Goal: Task Accomplishment & Management: Use online tool/utility

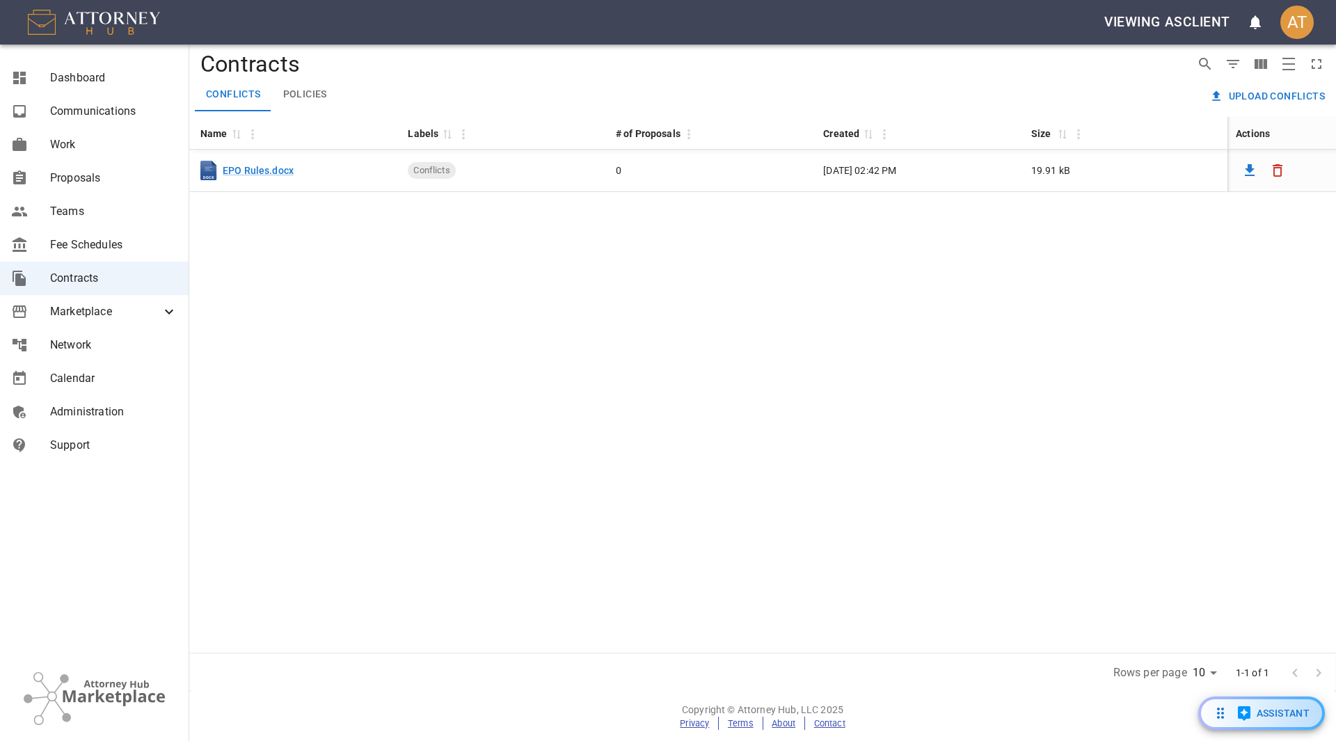
click at [1264, 95] on button "Upload conflicts" at bounding box center [1268, 96] width 124 height 26
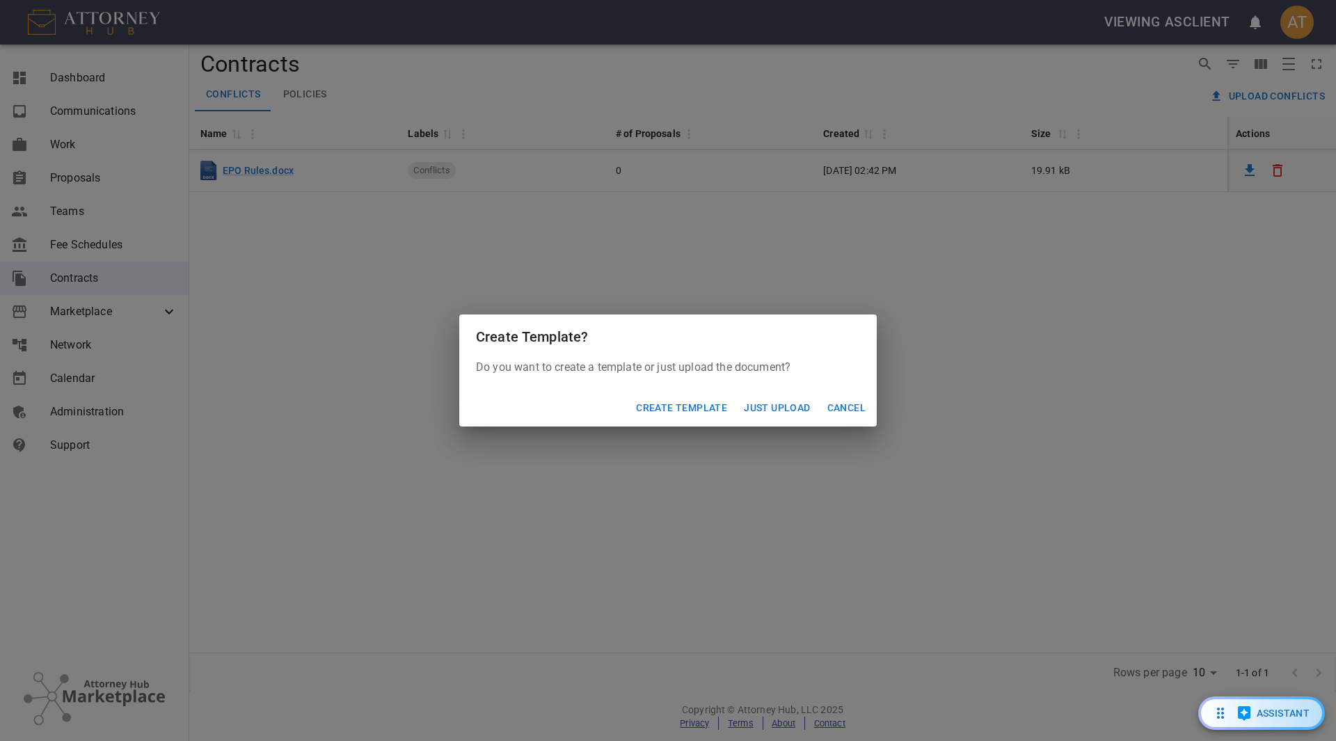
click at [761, 408] on button "Just Upload" at bounding box center [776, 408] width 77 height 26
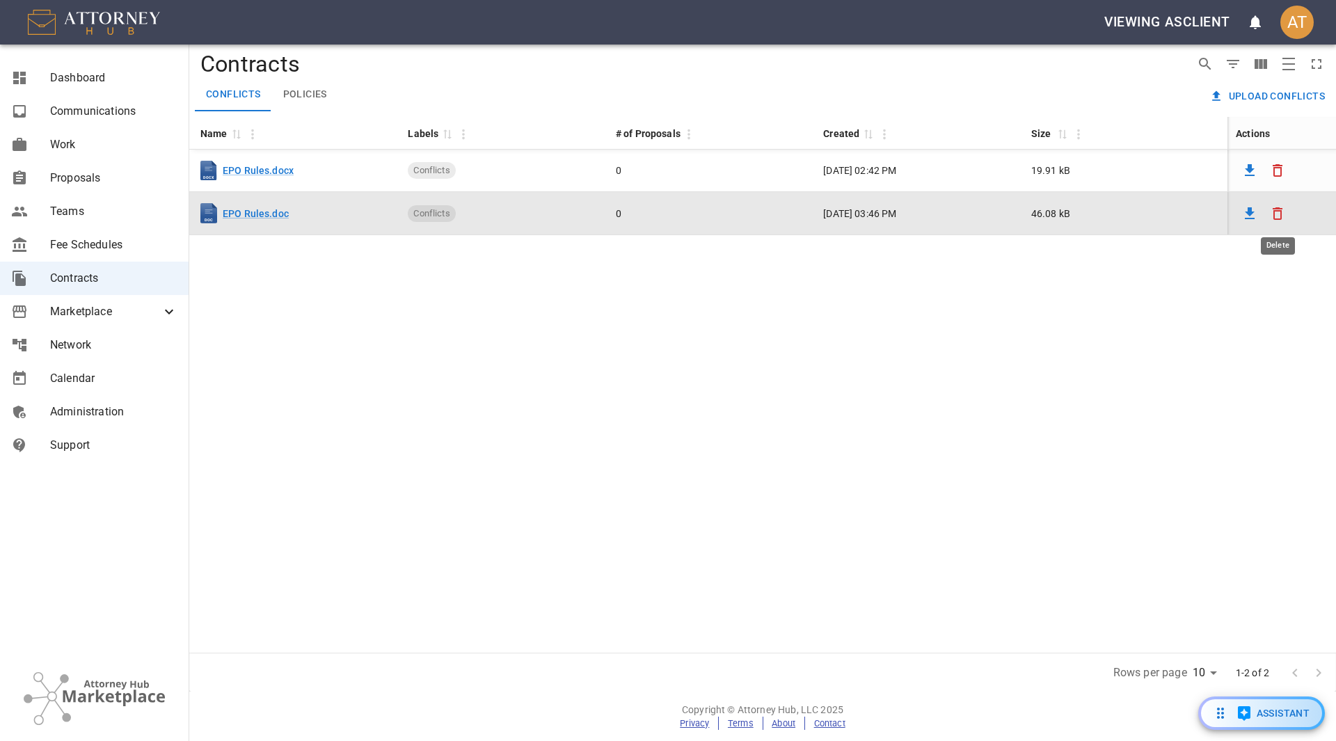
click at [1279, 210] on icon "Delete" at bounding box center [1278, 213] width 10 height 13
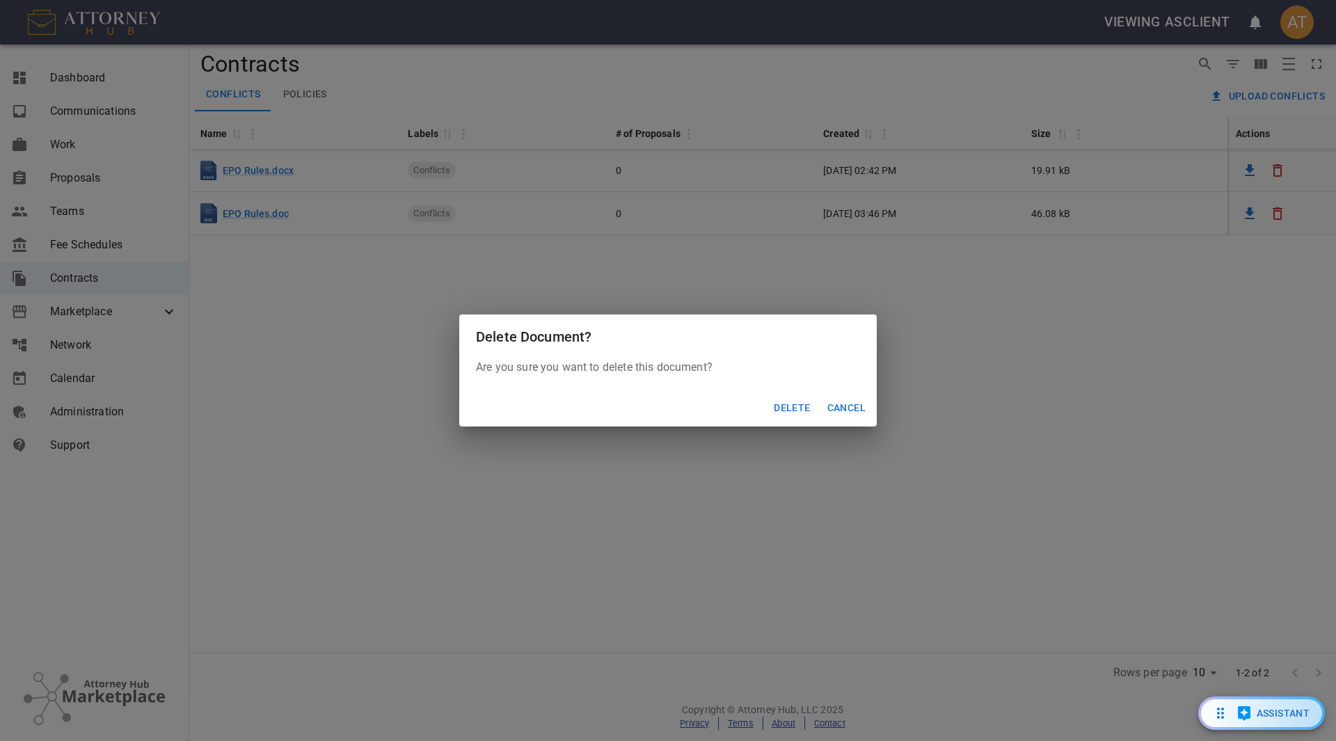
click at [781, 408] on button "Delete" at bounding box center [791, 408] width 47 height 26
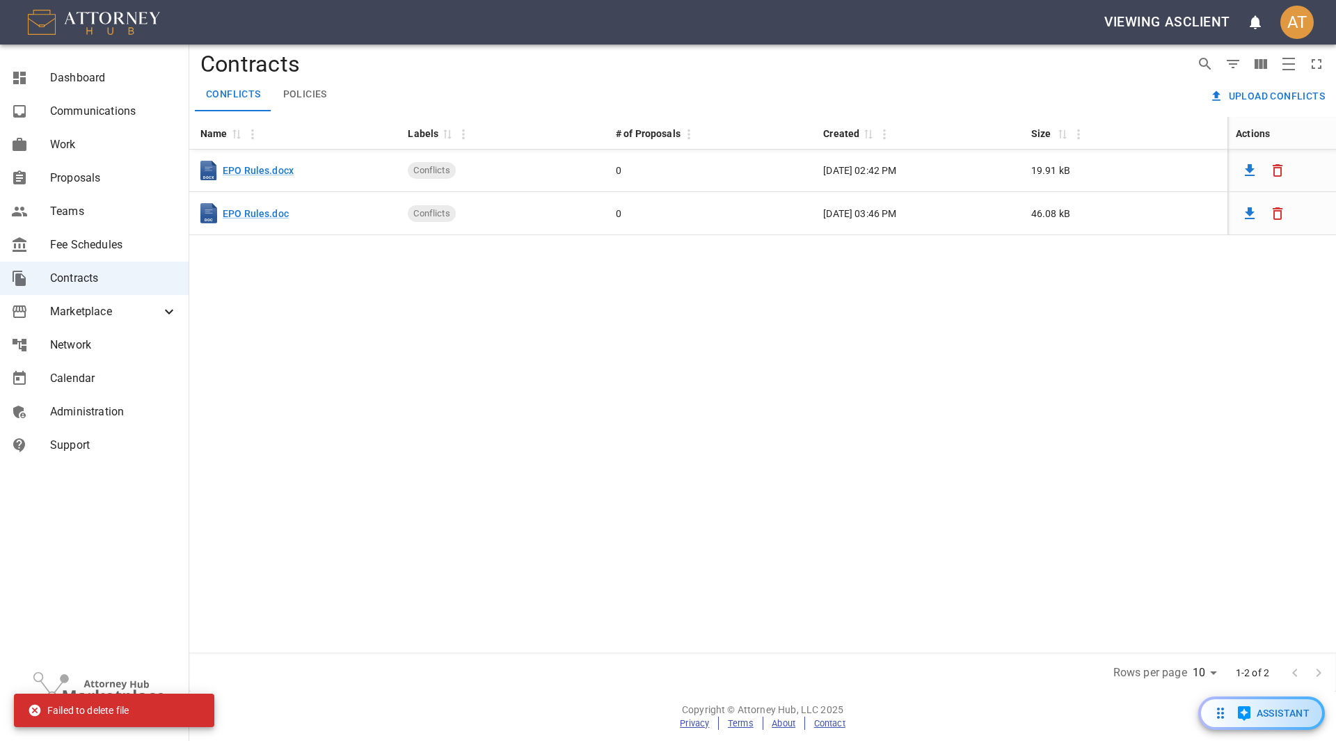
click at [1260, 93] on button "Upload conflicts" at bounding box center [1268, 96] width 124 height 26
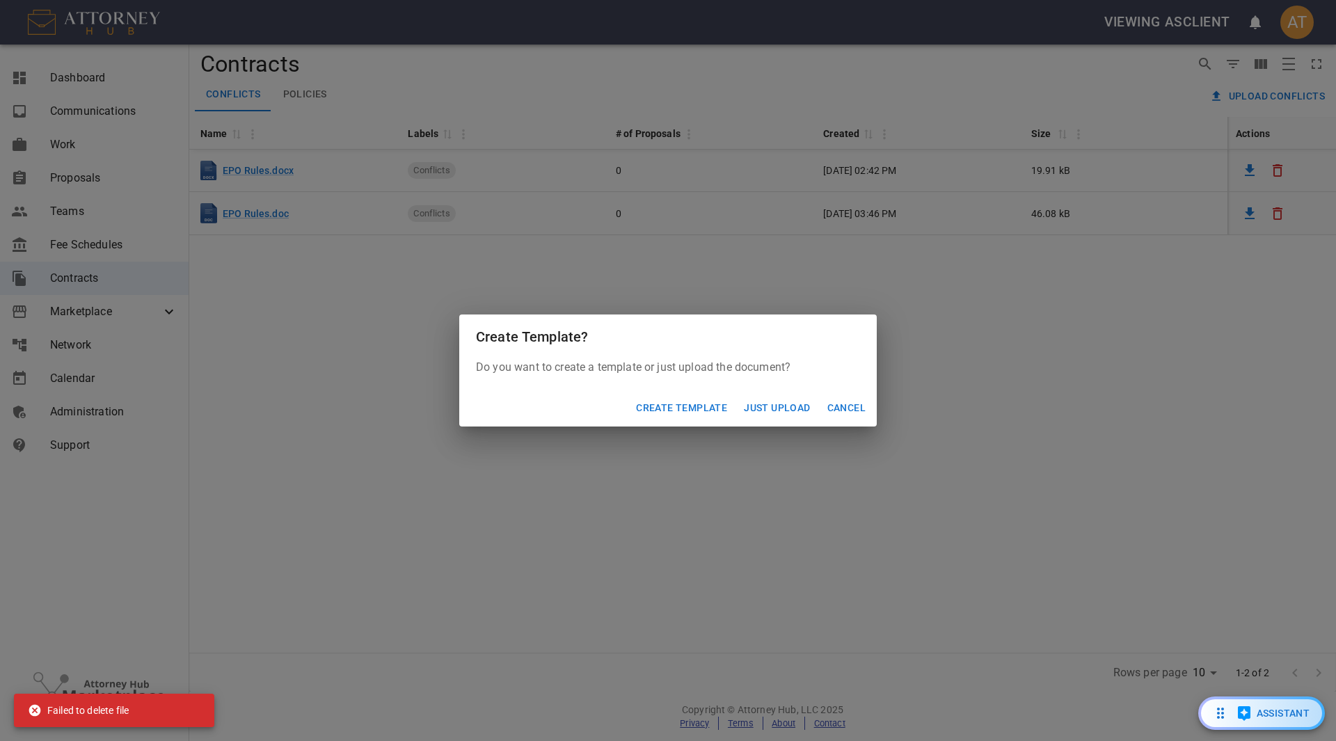
click at [776, 411] on button "Just Upload" at bounding box center [776, 408] width 77 height 26
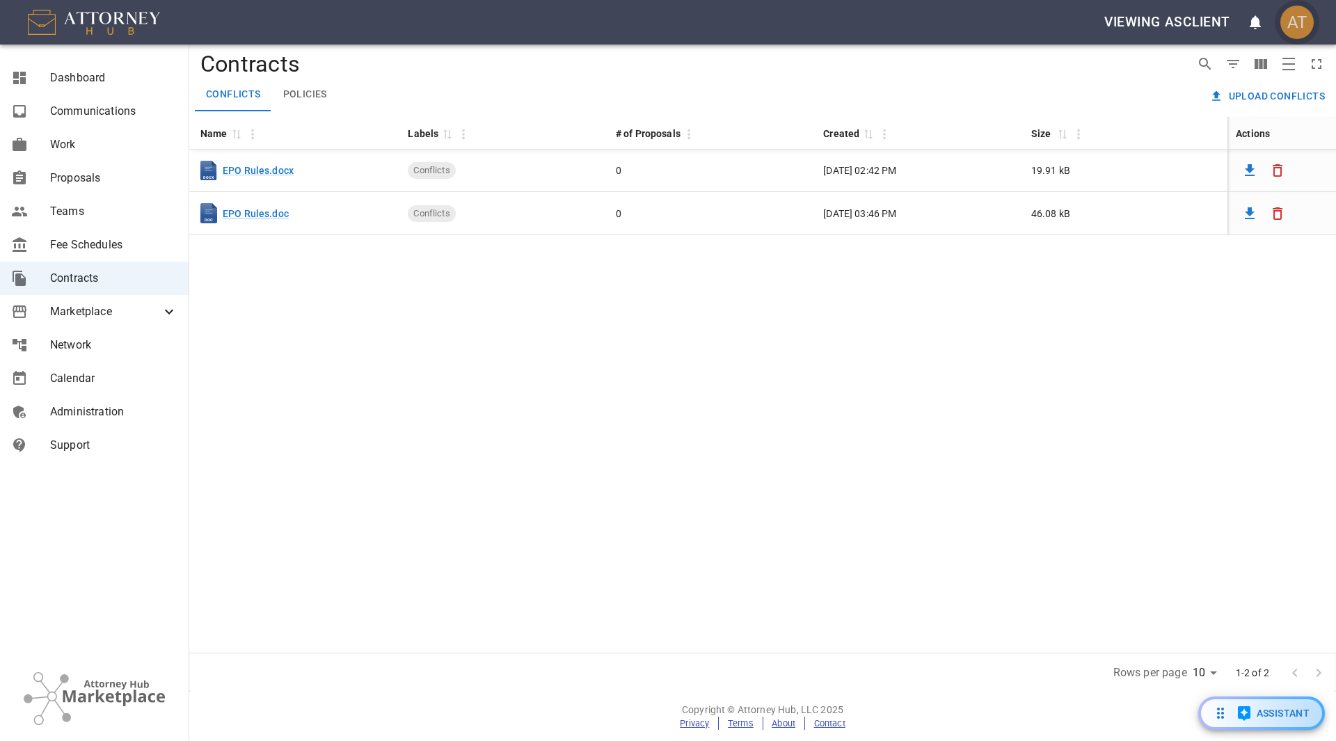
click at [1294, 30] on div "AT" at bounding box center [1296, 22] width 33 height 33
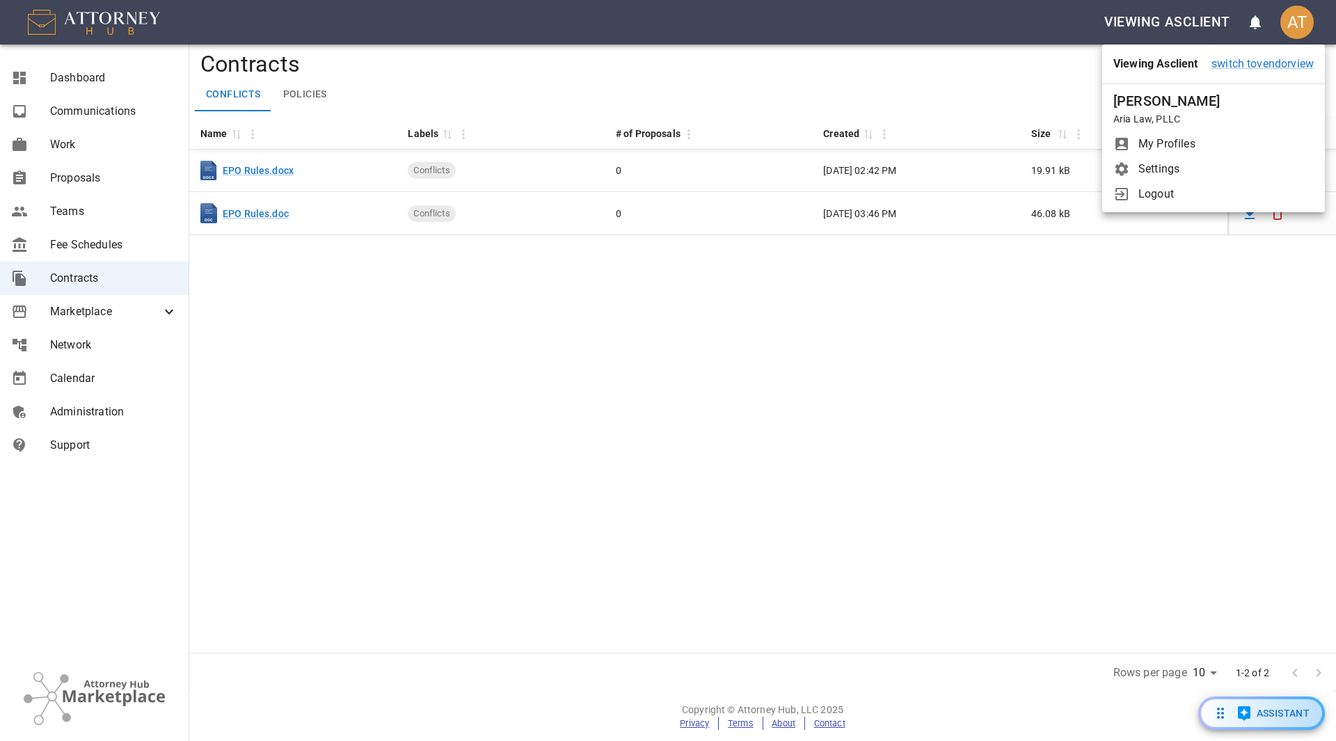
click at [783, 327] on div at bounding box center [668, 370] width 1336 height 741
